Goal: Information Seeking & Learning: Learn about a topic

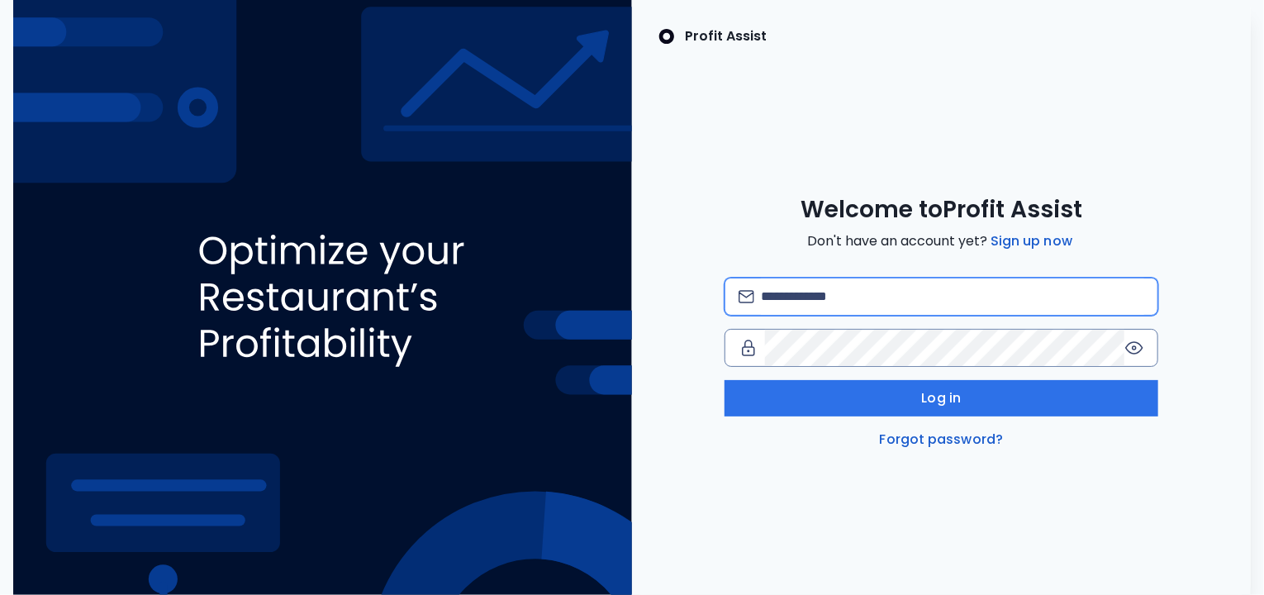
click at [792, 296] on input "email" at bounding box center [952, 296] width 383 height 36
type input "**********"
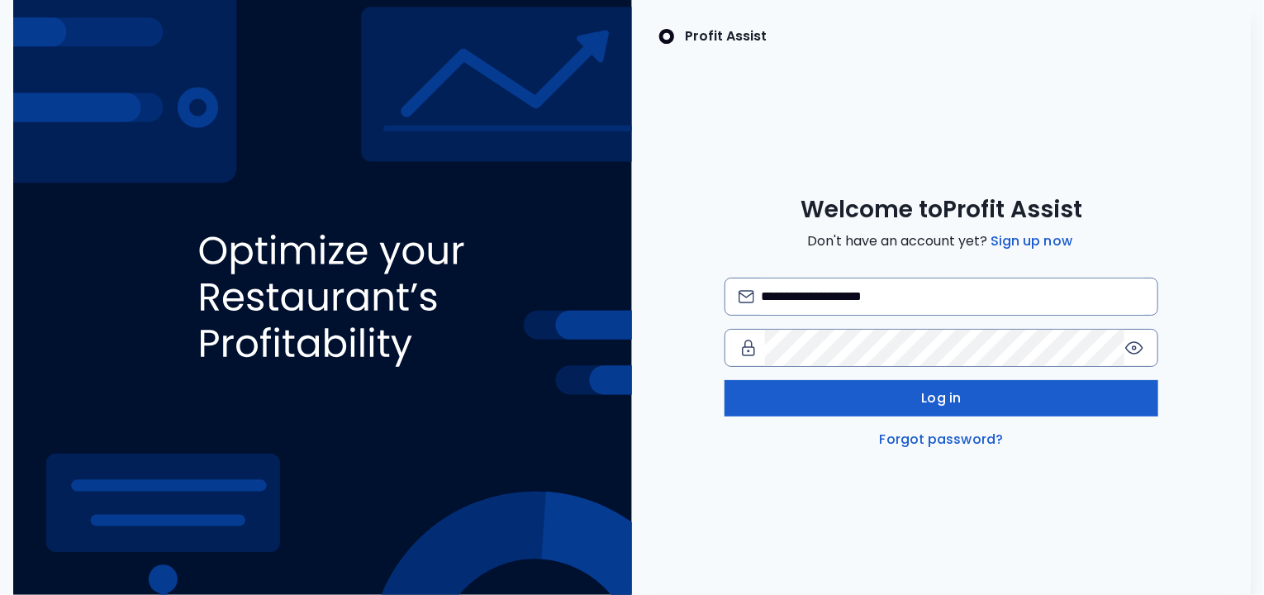
click at [910, 396] on button "Log in" at bounding box center [941, 398] width 434 height 36
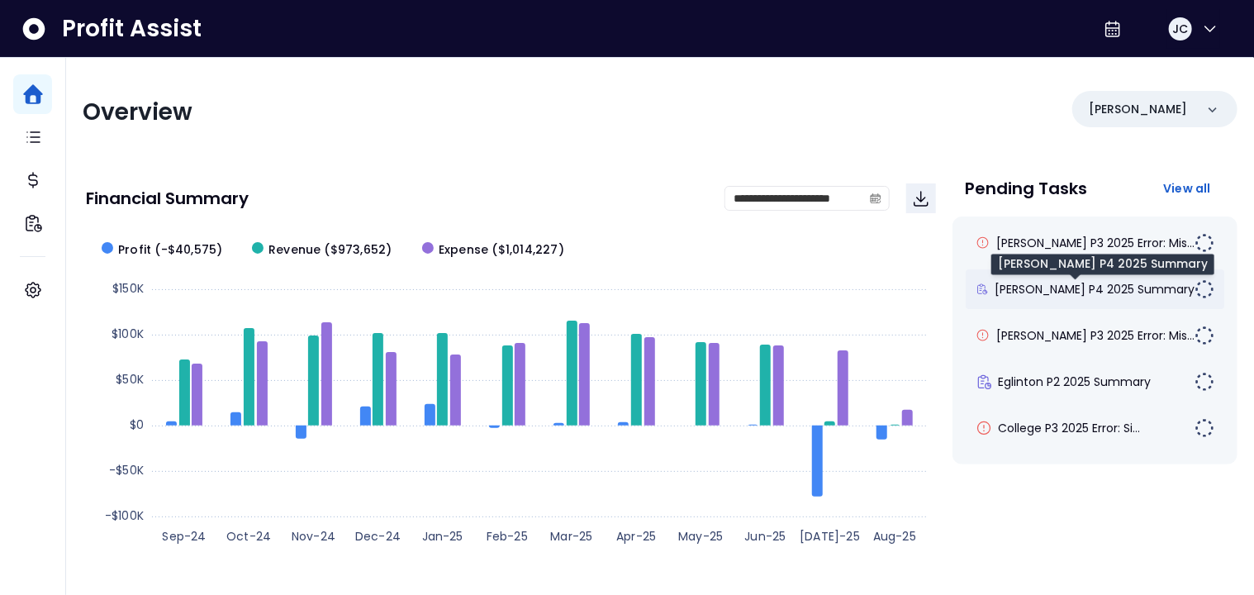
click at [1047, 291] on span "[PERSON_NAME] P4 2025 Summary" at bounding box center [1094, 289] width 200 height 17
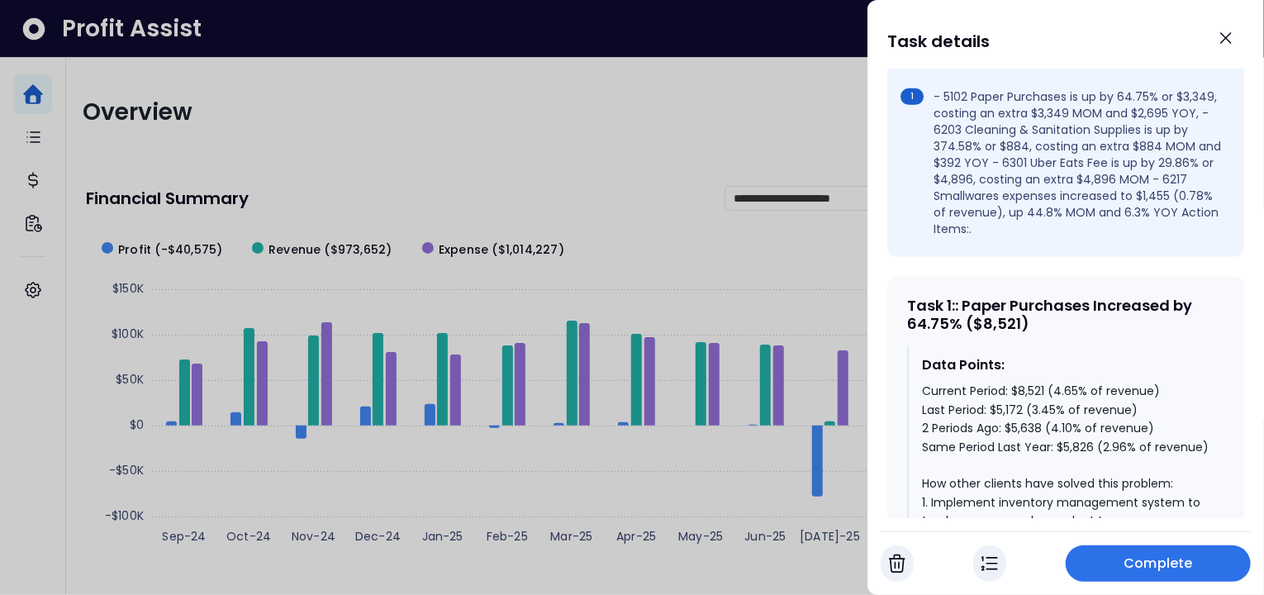
scroll to position [610, 0]
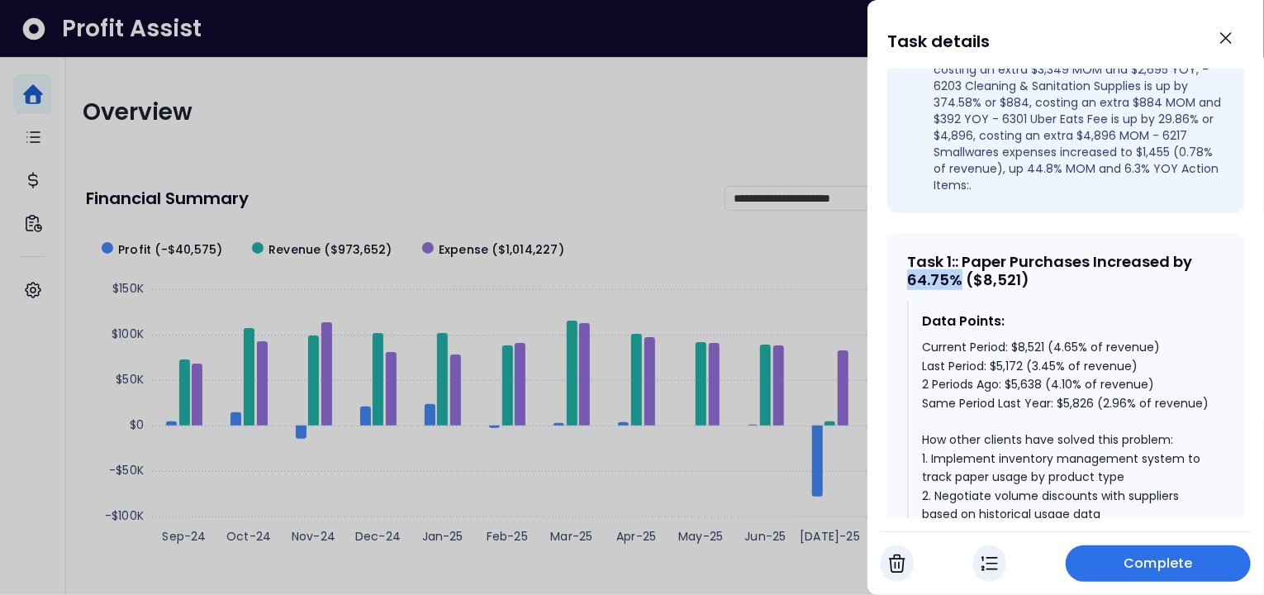
drag, startPoint x: 961, startPoint y: 249, endPoint x: 905, endPoint y: 251, distance: 55.4
click at [905, 251] on div "Task 1 : : Paper Purchases Increased by 64.75% ($8,521) Data Points: Current Pe…" at bounding box center [1065, 555] width 357 height 644
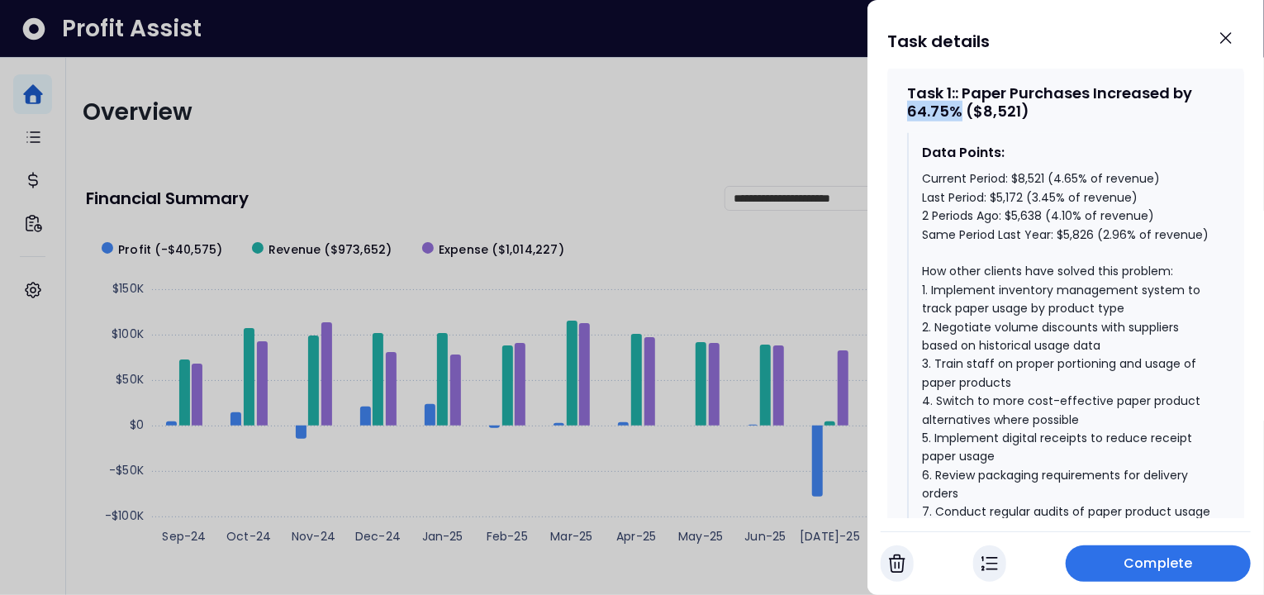
scroll to position [782, 0]
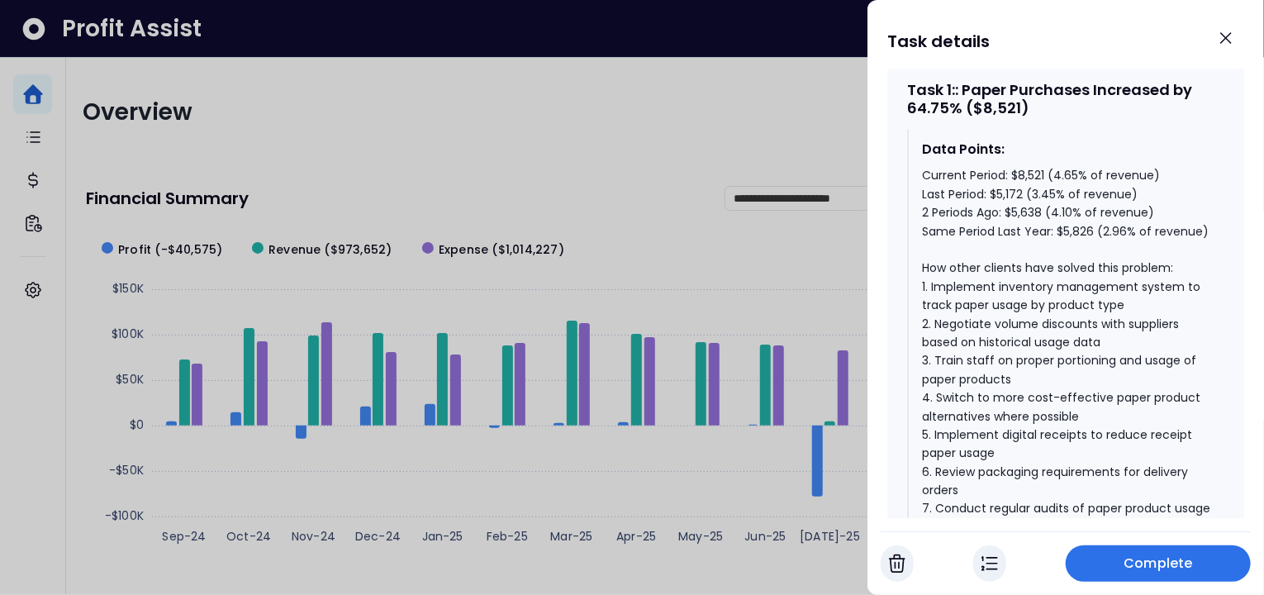
click at [920, 254] on div "Data Points: Current Period: $8,521 (4.65% of revenue) Last Period: $5,172 (3.4…" at bounding box center [1065, 347] width 317 height 434
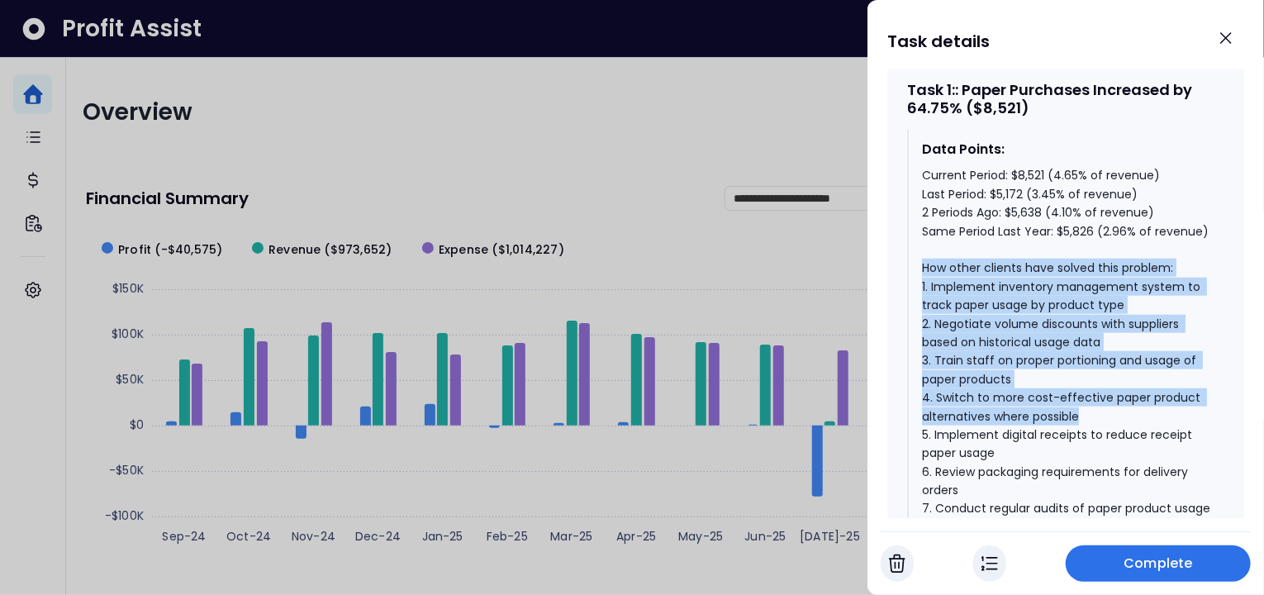
drag, startPoint x: 921, startPoint y: 254, endPoint x: 1100, endPoint y: 405, distance: 234.4
click at [1100, 405] on div "Data Points: Current Period: $8,521 (4.65% of revenue) Last Period: $5,172 (3.4…" at bounding box center [1065, 347] width 317 height 434
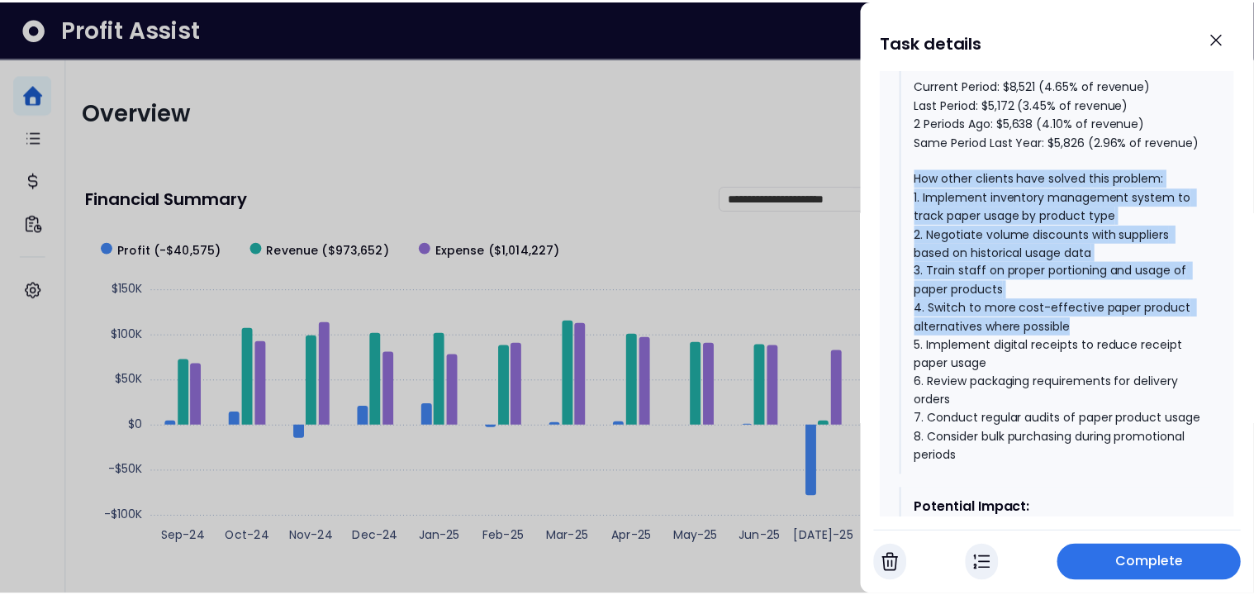
scroll to position [971, 0]
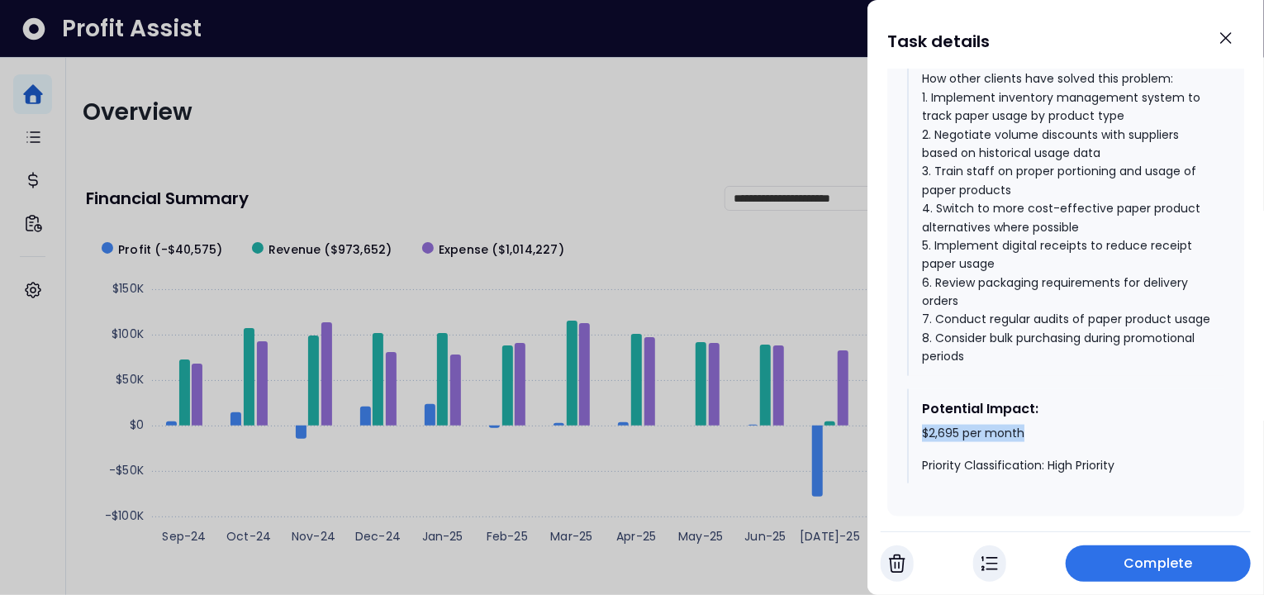
drag, startPoint x: 918, startPoint y: 442, endPoint x: 1046, endPoint y: 444, distance: 128.9
click at [1046, 444] on div "Potential Impact: $2,695 per month Priority Classification: High Priority" at bounding box center [1065, 436] width 317 height 95
click at [1224, 41] on icon "Close" at bounding box center [1226, 38] width 20 height 20
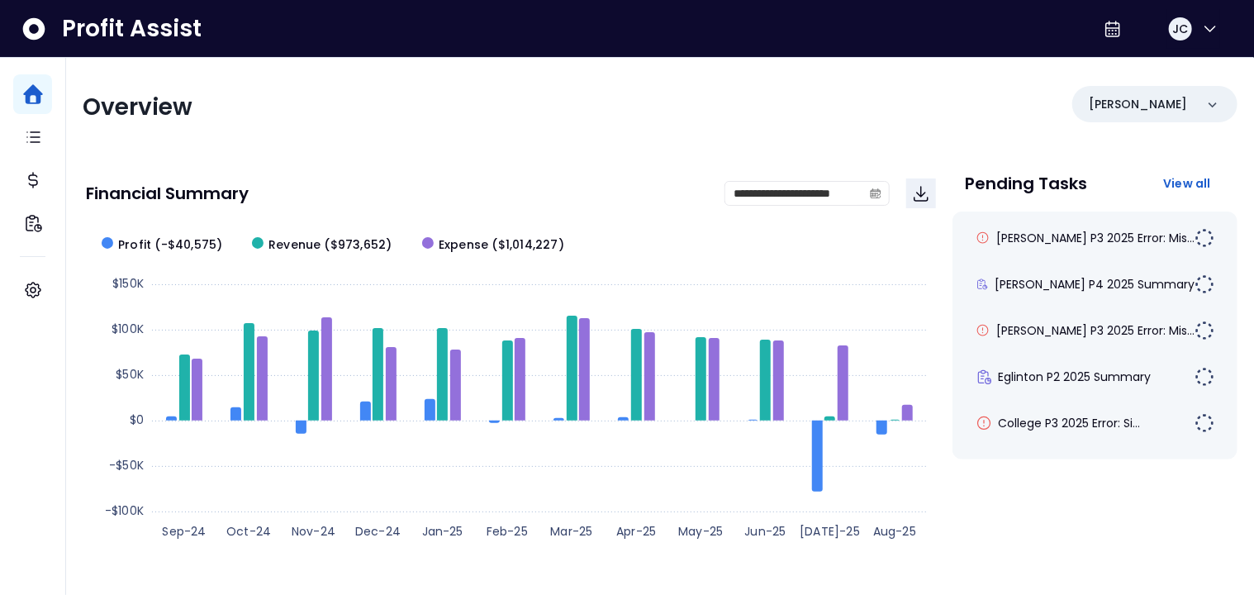
scroll to position [0, 0]
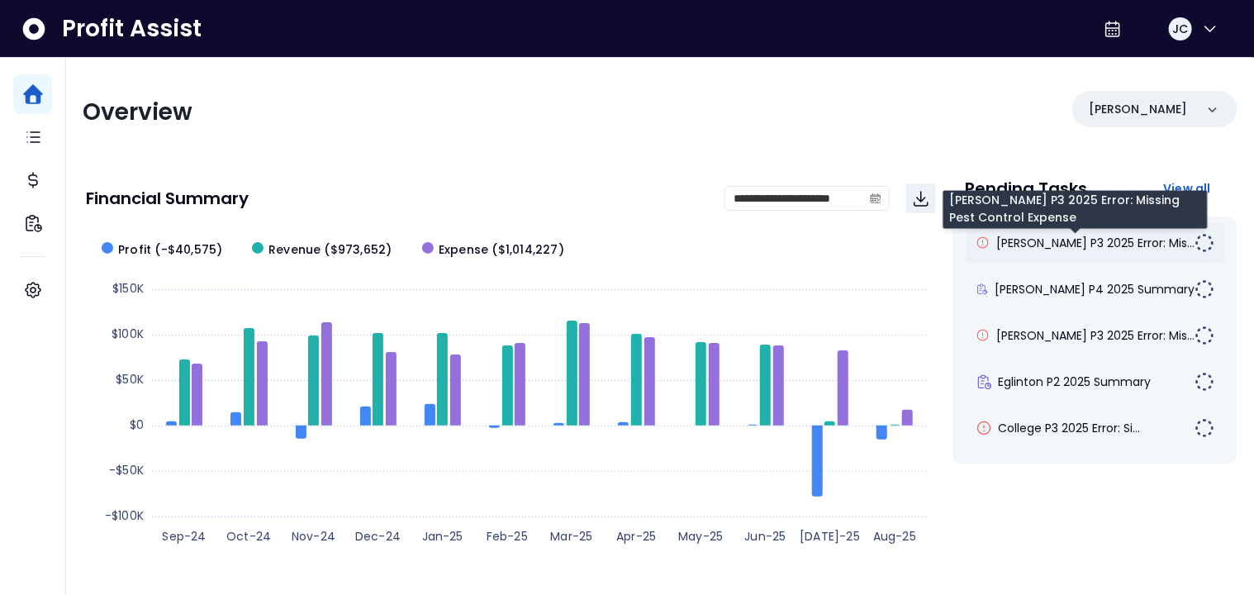
click at [1056, 240] on span "[PERSON_NAME] P3 2025 Error: Mis..." at bounding box center [1095, 243] width 198 height 17
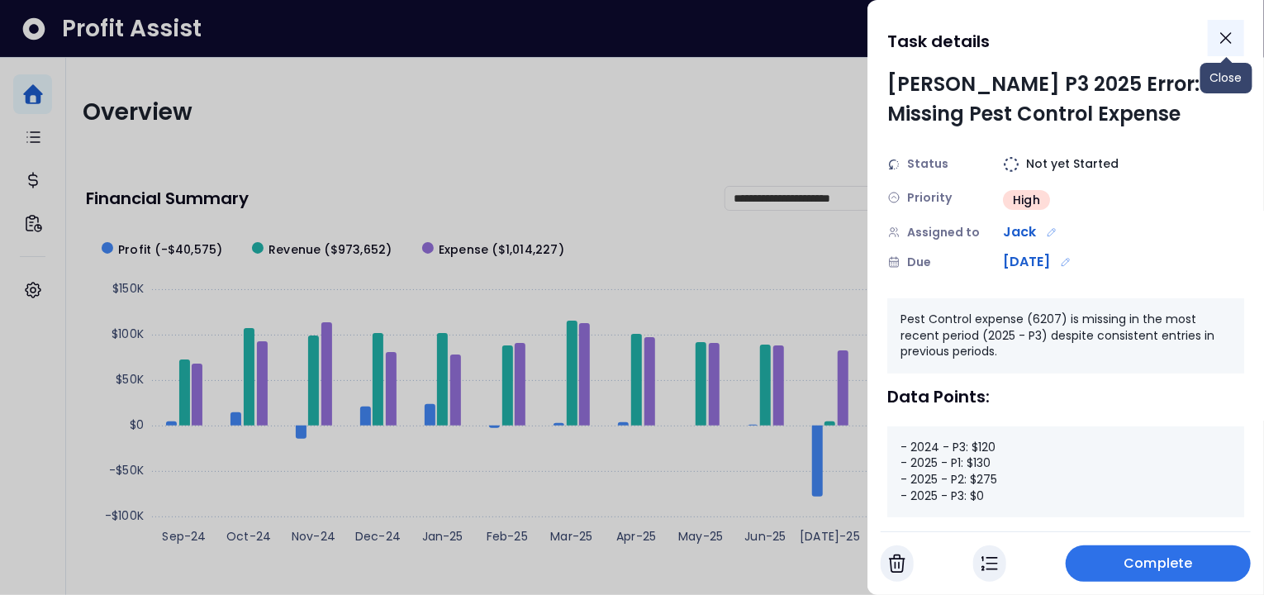
click at [1229, 39] on icon "Close" at bounding box center [1226, 38] width 20 height 20
